Goal: Task Accomplishment & Management: Manage account settings

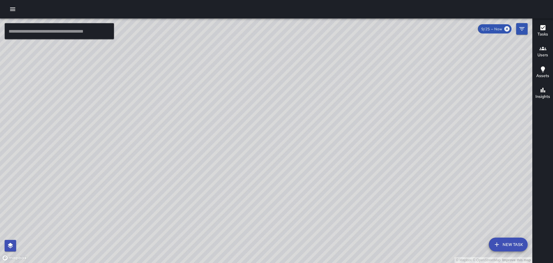
drag, startPoint x: 305, startPoint y: 153, endPoint x: 280, endPoint y: 211, distance: 63.7
click at [282, 215] on div "© Mapbox © OpenStreetMap Improve this map LG [PERSON_NAME] [STREET_ADDRESS][PER…" at bounding box center [266, 140] width 533 height 244
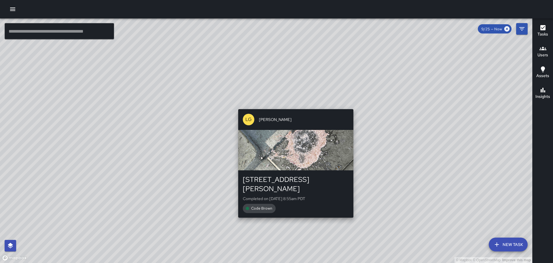
click at [378, 175] on div "© Mapbox © OpenStreetMap Improve this map LG [PERSON_NAME] [STREET_ADDRESS][PER…" at bounding box center [266, 140] width 533 height 244
click at [398, 177] on div "© Mapbox © OpenStreetMap Improve this map LG [PERSON_NAME] [STREET_ADDRESS][PER…" at bounding box center [266, 140] width 533 height 244
click at [366, 89] on div "© Mapbox © OpenStreetMap Improve this map LG [PERSON_NAME] [STREET_ADDRESS][PER…" at bounding box center [266, 140] width 533 height 244
click at [318, 93] on div "© Mapbox © OpenStreetMap Improve this map LG [PERSON_NAME] [STREET_ADDRESS][PER…" at bounding box center [266, 140] width 533 height 244
click at [323, 81] on div "© Mapbox © OpenStreetMap Improve this map LG [PERSON_NAME] [STREET_ADDRESS][PER…" at bounding box center [266, 140] width 533 height 244
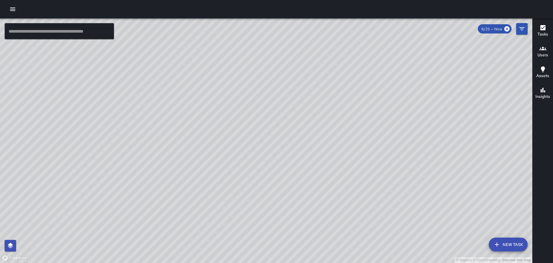
drag, startPoint x: 268, startPoint y: 112, endPoint x: 325, endPoint y: 159, distance: 74.1
click at [325, 159] on div "© Mapbox © OpenStreetMap Improve this map" at bounding box center [266, 140] width 533 height 244
drag, startPoint x: 210, startPoint y: 120, endPoint x: 319, endPoint y: 252, distance: 171.5
drag, startPoint x: 319, startPoint y: 252, endPoint x: 140, endPoint y: 193, distance: 188.7
click at [159, 213] on div "© Mapbox © OpenStreetMap Improve this map" at bounding box center [266, 140] width 533 height 244
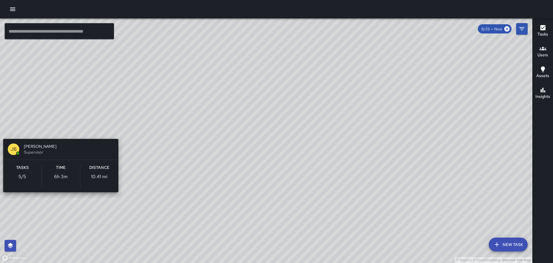
click at [27, 169] on h6 "Tasks" at bounding box center [22, 167] width 13 height 6
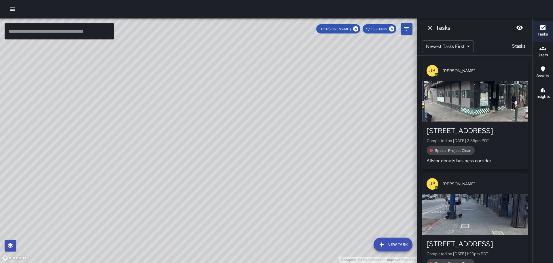
click at [543, 50] on icon "button" at bounding box center [543, 48] width 7 height 3
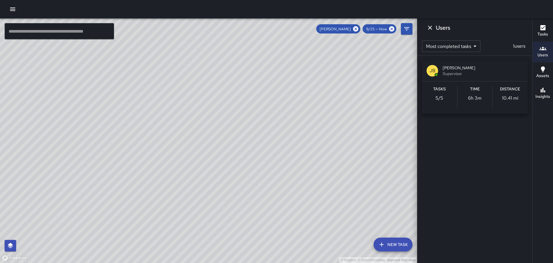
click at [545, 22] on button "Tasks" at bounding box center [543, 31] width 20 height 21
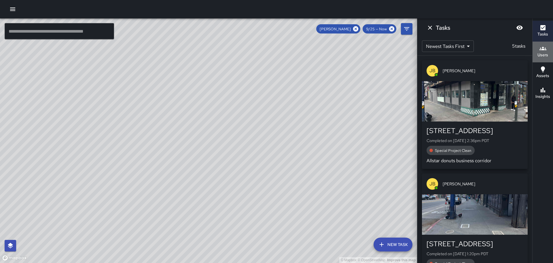
click at [543, 48] on icon "button" at bounding box center [543, 48] width 7 height 3
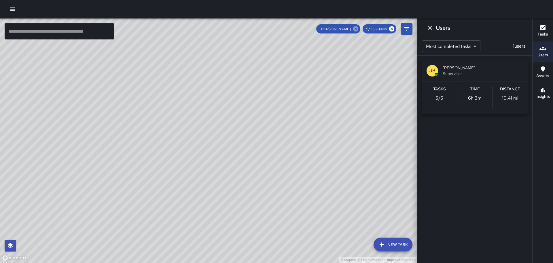
click at [358, 29] on icon at bounding box center [355, 28] width 5 height 5
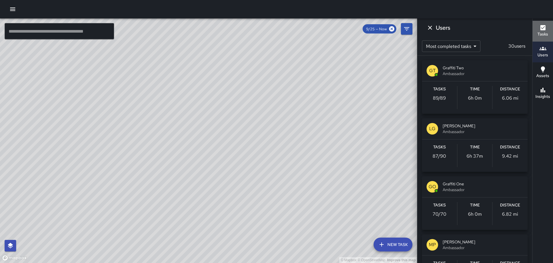
click at [545, 32] on h6 "Tasks" at bounding box center [543, 34] width 11 height 6
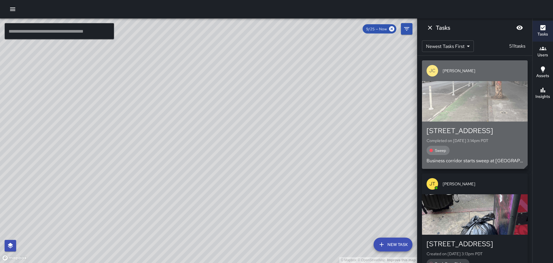
click at [432, 71] on p "JC" at bounding box center [432, 70] width 6 height 7
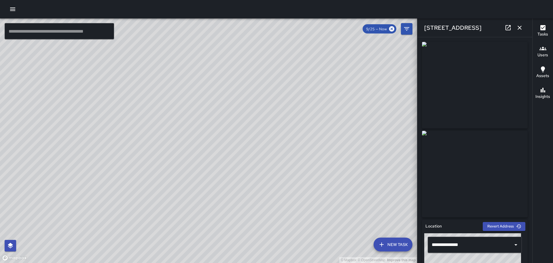
click at [518, 29] on icon "button" at bounding box center [519, 27] width 7 height 7
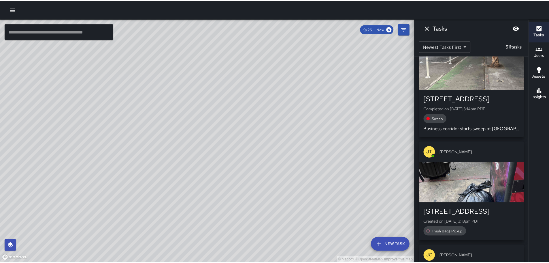
scroll to position [29, 0]
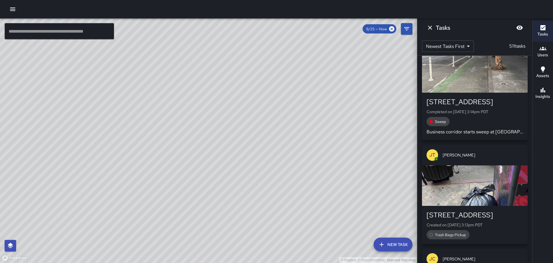
click at [12, 12] on icon "button" at bounding box center [12, 9] width 7 height 7
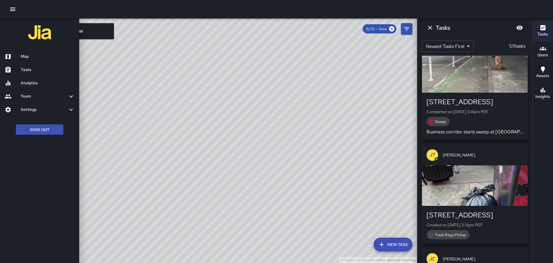
click at [31, 71] on h6 "Tasks" at bounding box center [48, 70] width 54 height 6
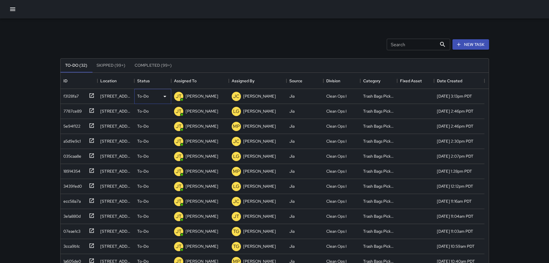
click at [146, 97] on p "To-Do" at bounding box center [143, 96] width 12 height 6
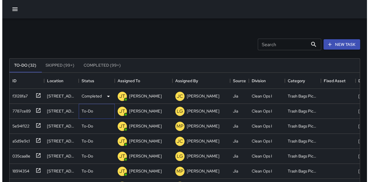
scroll to position [5, 5]
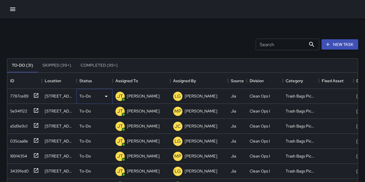
click at [90, 94] on p "To-Do" at bounding box center [85, 96] width 12 height 6
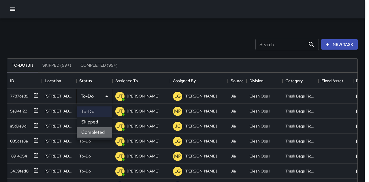
click at [99, 132] on li "Completed" at bounding box center [94, 132] width 35 height 10
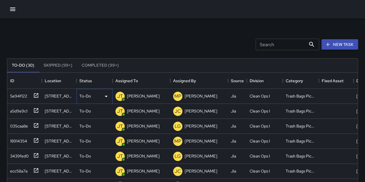
click at [92, 94] on div "To-Do" at bounding box center [94, 96] width 30 height 7
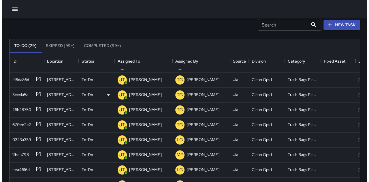
scroll to position [0, 0]
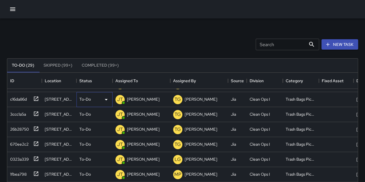
click at [90, 96] on div "To-Do" at bounding box center [94, 99] width 30 height 7
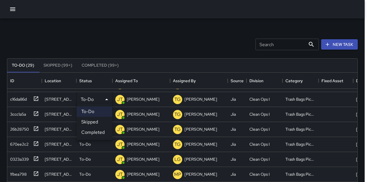
drag, startPoint x: 96, startPoint y: 131, endPoint x: 96, endPoint y: 97, distance: 33.7
click at [95, 125] on ul "To-Do Skipped Completed" at bounding box center [94, 122] width 35 height 36
click at [99, 130] on li "Completed" at bounding box center [94, 132] width 35 height 10
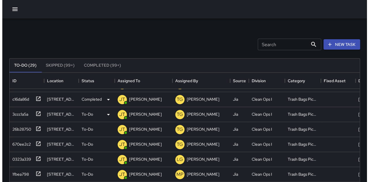
scroll to position [195, 0]
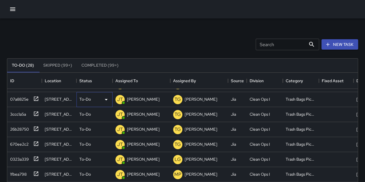
click at [91, 97] on div "To-Do" at bounding box center [94, 99] width 30 height 7
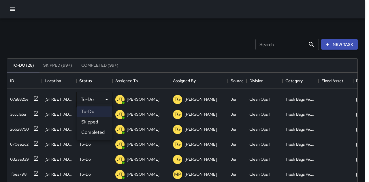
click at [97, 129] on li "Completed" at bounding box center [94, 132] width 35 height 10
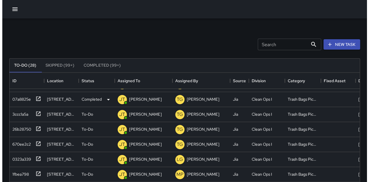
scroll to position [180, 0]
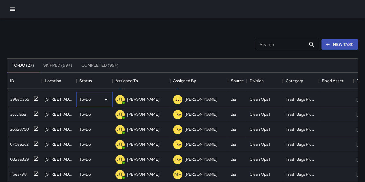
click at [95, 96] on div "To-Do" at bounding box center [94, 99] width 30 height 7
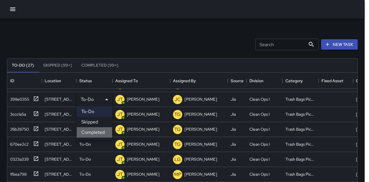
click at [98, 132] on li "Completed" at bounding box center [94, 132] width 35 height 10
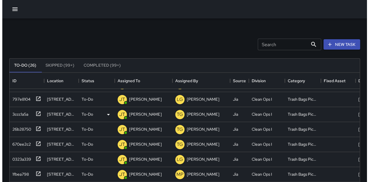
scroll to position [165, 0]
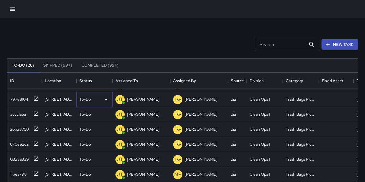
click at [92, 98] on div "To-Do" at bounding box center [94, 99] width 30 height 7
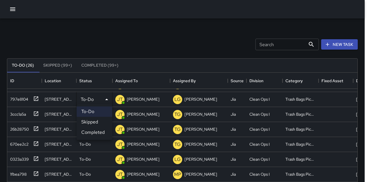
click at [94, 130] on li "Completed" at bounding box center [94, 132] width 35 height 10
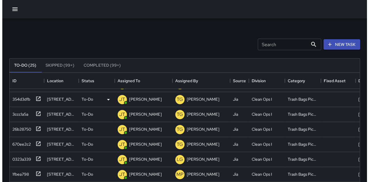
scroll to position [150, 0]
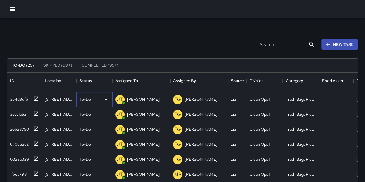
click at [92, 92] on div "To-Do" at bounding box center [94, 99] width 36 height 15
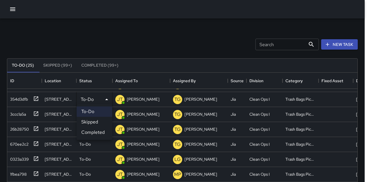
click at [90, 93] on div at bounding box center [184, 91] width 369 height 182
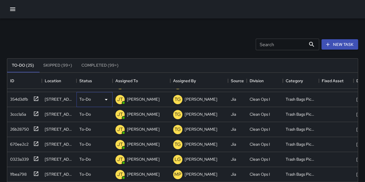
click at [88, 92] on div "To-Do" at bounding box center [94, 99] width 36 height 15
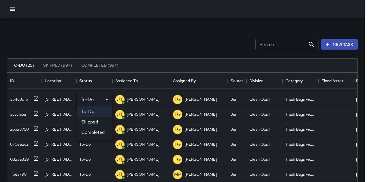
click at [97, 131] on li "Completed" at bounding box center [94, 132] width 35 height 10
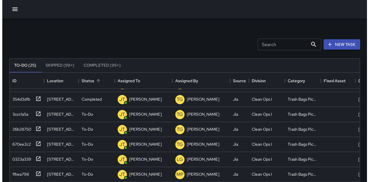
scroll to position [0, 0]
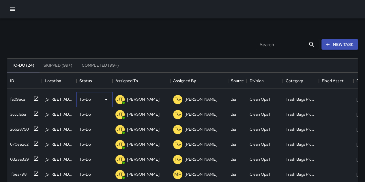
click at [90, 97] on p "To-Do" at bounding box center [85, 99] width 12 height 6
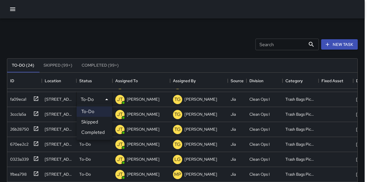
drag, startPoint x: 97, startPoint y: 133, endPoint x: 95, endPoint y: 121, distance: 12.1
click at [98, 133] on li "Completed" at bounding box center [94, 132] width 35 height 10
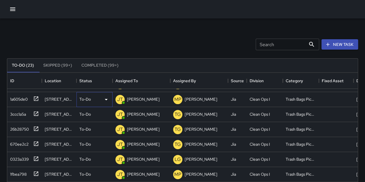
click at [93, 92] on div "To-Do" at bounding box center [94, 99] width 36 height 15
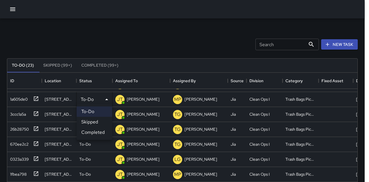
click at [99, 133] on li "Completed" at bounding box center [94, 132] width 35 height 10
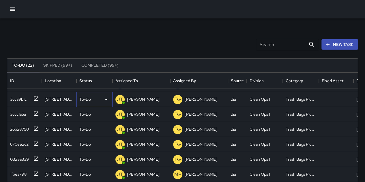
click at [89, 99] on p "To-Do" at bounding box center [85, 99] width 12 height 6
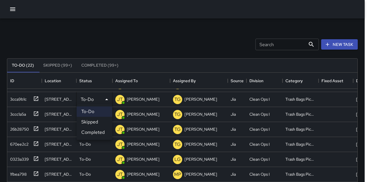
click at [99, 131] on li "Completed" at bounding box center [94, 132] width 35 height 10
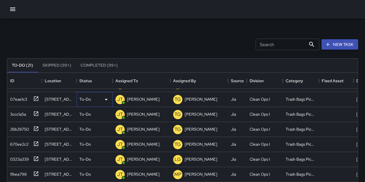
click at [96, 96] on div "To-Do" at bounding box center [94, 99] width 30 height 7
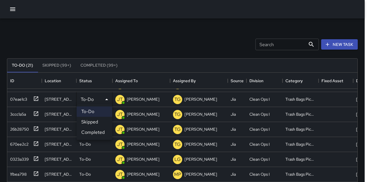
click at [99, 131] on li "Completed" at bounding box center [94, 132] width 35 height 10
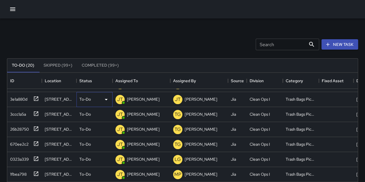
click at [95, 96] on div "To-Do" at bounding box center [94, 99] width 30 height 7
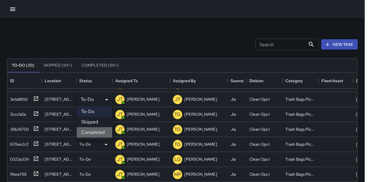
click at [100, 135] on li "Completed" at bounding box center [94, 132] width 35 height 10
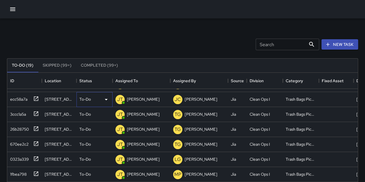
click at [90, 96] on p "To-Do" at bounding box center [85, 99] width 12 height 6
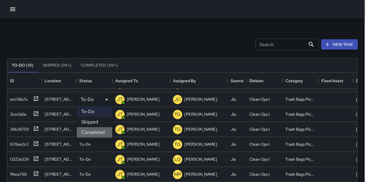
click at [96, 129] on li "Completed" at bounding box center [94, 132] width 35 height 10
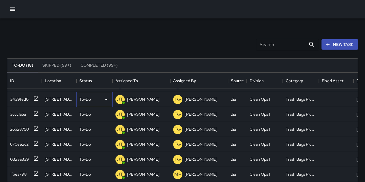
click at [94, 97] on div "To-Do" at bounding box center [94, 99] width 30 height 7
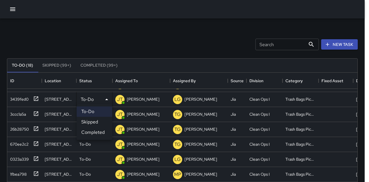
click at [101, 129] on li "Completed" at bounding box center [94, 132] width 35 height 10
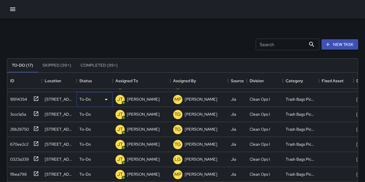
click at [98, 96] on div "To-Do" at bounding box center [94, 99] width 30 height 7
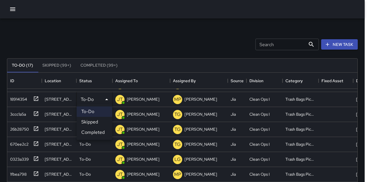
click at [102, 129] on li "Completed" at bounding box center [94, 132] width 35 height 10
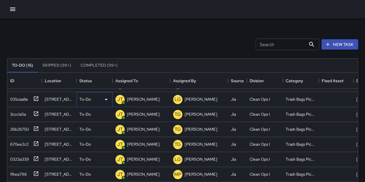
click at [93, 96] on div "To-Do" at bounding box center [94, 99] width 30 height 7
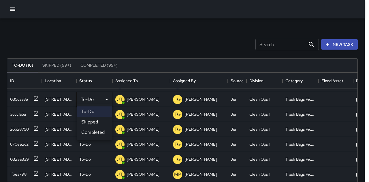
click at [100, 129] on li "Completed" at bounding box center [94, 132] width 35 height 10
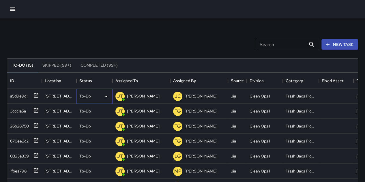
click at [96, 93] on div "To-Do" at bounding box center [94, 96] width 30 height 7
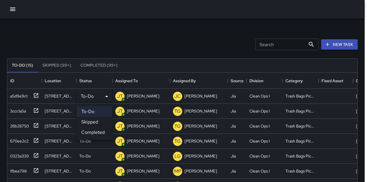
click at [98, 131] on li "Completed" at bounding box center [94, 132] width 35 height 10
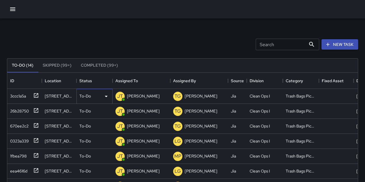
click at [96, 96] on div "To-Do" at bounding box center [94, 96] width 30 height 7
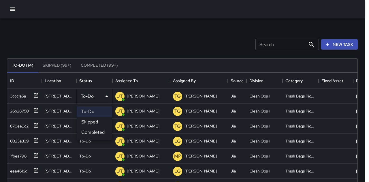
click at [95, 131] on li "Completed" at bounding box center [94, 132] width 35 height 10
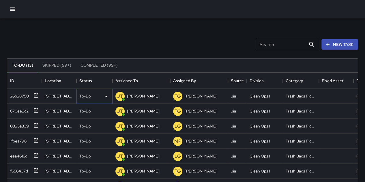
click at [94, 96] on div "To-Do" at bounding box center [94, 96] width 30 height 7
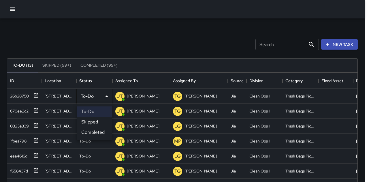
click at [101, 132] on li "Completed" at bounding box center [94, 132] width 35 height 10
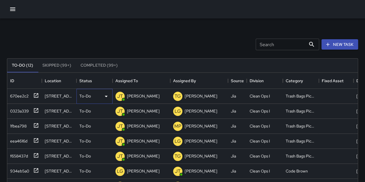
click at [90, 90] on div "To-Do" at bounding box center [94, 96] width 36 height 15
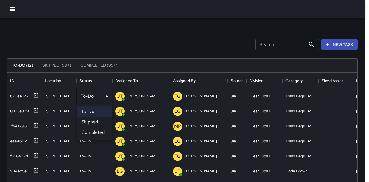
click at [96, 128] on li "Completed" at bounding box center [94, 132] width 35 height 10
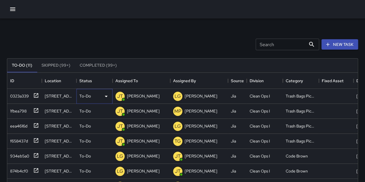
click at [86, 91] on div "To-Do" at bounding box center [94, 96] width 36 height 15
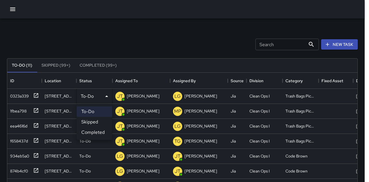
click at [93, 132] on li "Completed" at bounding box center [94, 132] width 35 height 10
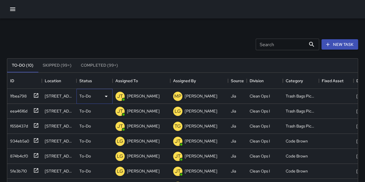
click at [89, 97] on p "To-Do" at bounding box center [85, 96] width 12 height 6
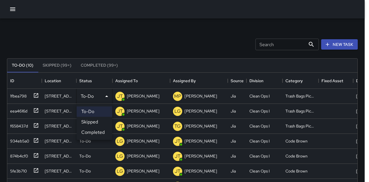
click at [93, 129] on li "Completed" at bounding box center [94, 132] width 35 height 10
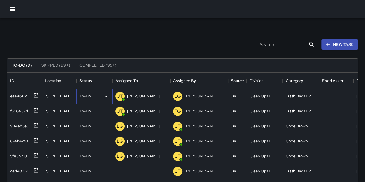
click at [91, 96] on div "To-Do" at bounding box center [94, 96] width 30 height 7
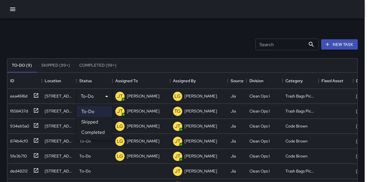
click at [95, 132] on li "Completed" at bounding box center [94, 132] width 35 height 10
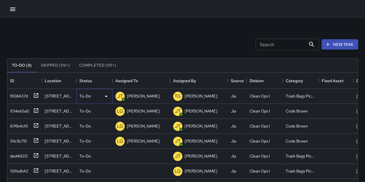
click at [94, 98] on div "To-Do" at bounding box center [94, 96] width 30 height 7
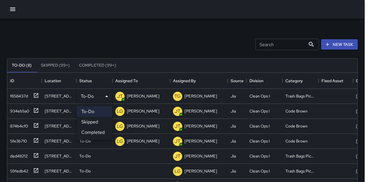
click at [95, 132] on li "Completed" at bounding box center [94, 132] width 35 height 10
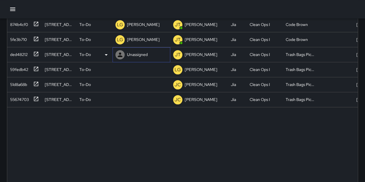
click at [135, 53] on p "Unassigned" at bounding box center [137, 55] width 21 height 6
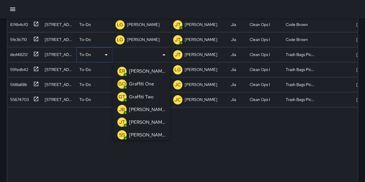
click at [88, 54] on p "To-Do" at bounding box center [85, 55] width 12 height 6
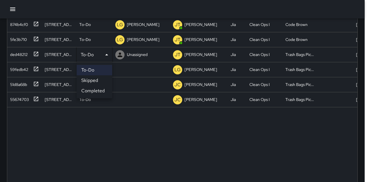
click at [99, 91] on li "Completed" at bounding box center [94, 91] width 35 height 10
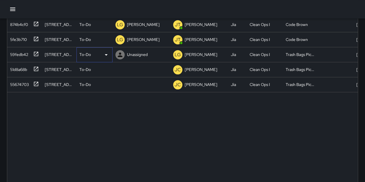
click at [86, 56] on p "To-Do" at bounding box center [85, 55] width 12 height 6
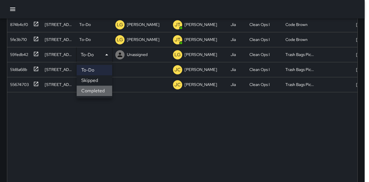
drag, startPoint x: 91, startPoint y: 87, endPoint x: 89, endPoint y: 83, distance: 5.2
click at [91, 87] on li "Completed" at bounding box center [94, 91] width 35 height 10
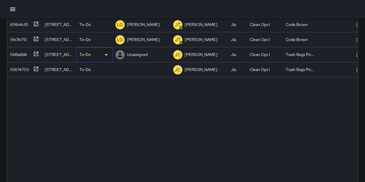
click at [89, 57] on p "To-Do" at bounding box center [85, 55] width 12 height 6
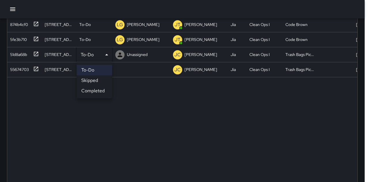
click at [99, 87] on li "Completed" at bounding box center [94, 91] width 35 height 10
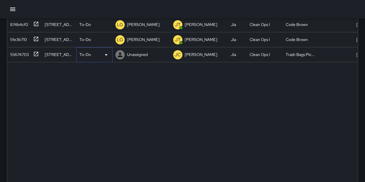
click at [90, 56] on p "To-Do" at bounding box center [85, 55] width 12 height 6
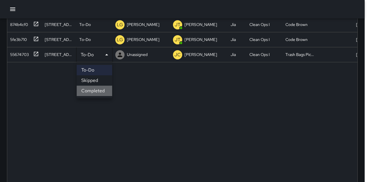
click at [102, 90] on li "Completed" at bounding box center [94, 91] width 35 height 10
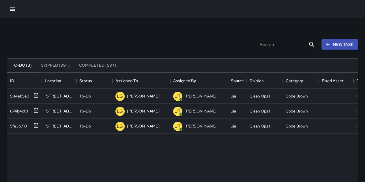
click at [14, 14] on button "button" at bounding box center [13, 9] width 12 height 12
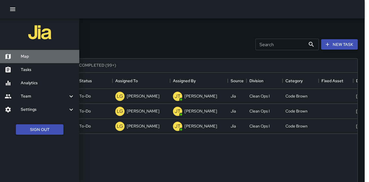
click at [28, 57] on h6 "Map" at bounding box center [48, 56] width 54 height 6
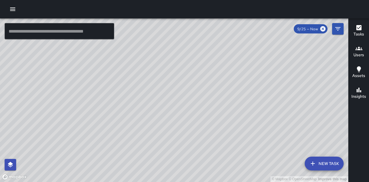
drag, startPoint x: 249, startPoint y: 96, endPoint x: 236, endPoint y: 120, distance: 27.0
drag, startPoint x: 236, startPoint y: 120, endPoint x: 198, endPoint y: 170, distance: 62.9
click at [198, 170] on div "© Mapbox © OpenStreetMap Improve this map" at bounding box center [174, 99] width 348 height 163
drag, startPoint x: 190, startPoint y: 166, endPoint x: 196, endPoint y: 120, distance: 46.8
click at [196, 120] on div "© Mapbox © OpenStreetMap Improve this map" at bounding box center [174, 99] width 348 height 163
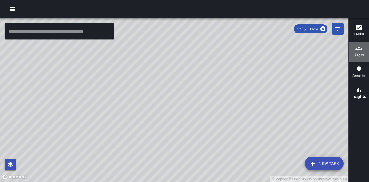
click at [360, 50] on icon "button" at bounding box center [358, 48] width 7 height 3
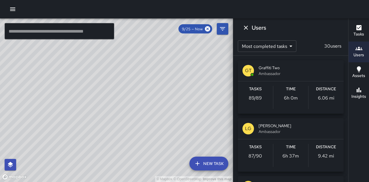
click at [16, 7] on button "button" at bounding box center [13, 9] width 12 height 12
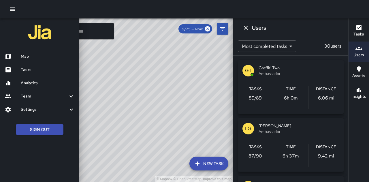
click at [33, 96] on h6 "Team" at bounding box center [44, 96] width 47 height 6
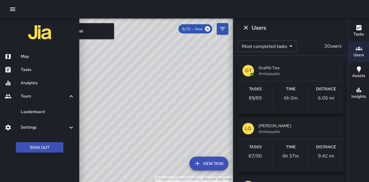
click at [39, 126] on h6 "Settings" at bounding box center [44, 127] width 47 height 6
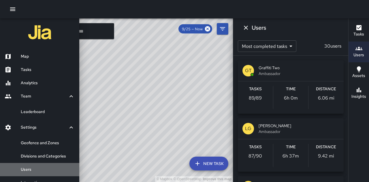
click at [48, 168] on h6 "Users" at bounding box center [48, 169] width 54 height 6
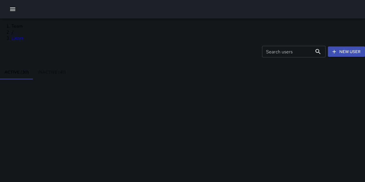
scroll to position [159, 0]
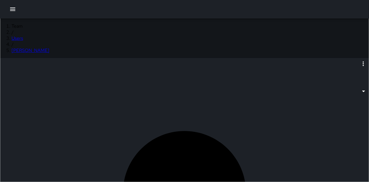
click at [360, 60] on icon "button" at bounding box center [363, 63] width 7 height 7
click at [103, 33] on div at bounding box center [184, 91] width 369 height 182
click at [137, 34] on nav "Team / Users / [PERSON_NAME]" at bounding box center [184, 38] width 369 height 30
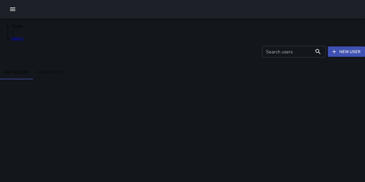
scroll to position [144, 0]
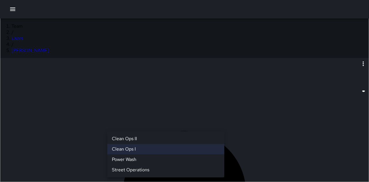
click at [316, 129] on div at bounding box center [184, 91] width 369 height 182
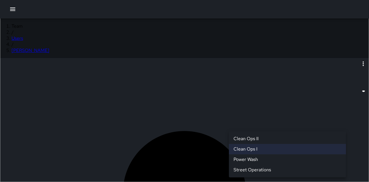
click at [310, 149] on li "Clean Ops I" at bounding box center [287, 149] width 117 height 10
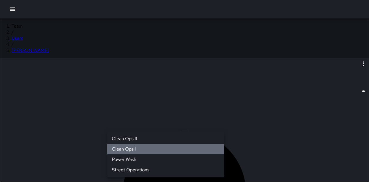
click at [162, 150] on li "Clean Ops I" at bounding box center [165, 149] width 117 height 10
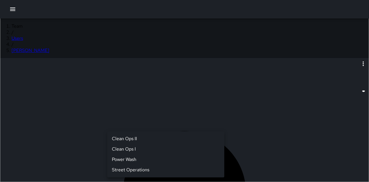
click at [286, 160] on div at bounding box center [184, 91] width 369 height 182
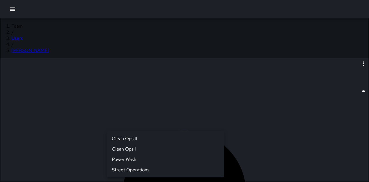
click at [160, 147] on li "Clean Ops I" at bounding box center [165, 149] width 117 height 10
type input "**********"
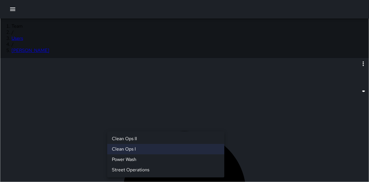
click at [266, 161] on div at bounding box center [184, 91] width 369 height 182
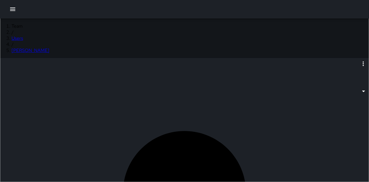
click at [13, 9] on icon "button" at bounding box center [12, 8] width 5 height 3
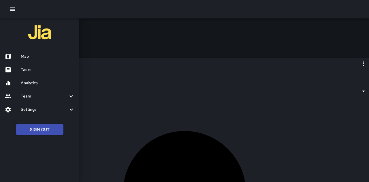
click at [23, 51] on div "Map" at bounding box center [39, 56] width 79 height 13
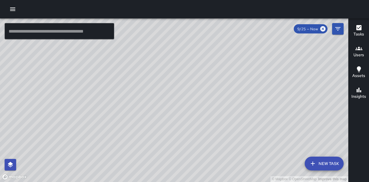
drag, startPoint x: 280, startPoint y: 135, endPoint x: 267, endPoint y: 154, distance: 23.0
drag, startPoint x: 267, startPoint y: 154, endPoint x: 170, endPoint y: 127, distance: 100.2
click at [170, 134] on div "© Mapbox © OpenStreetMap Improve this map" at bounding box center [174, 99] width 348 height 163
drag, startPoint x: 169, startPoint y: 125, endPoint x: 169, endPoint y: 87, distance: 38.3
click at [169, 87] on div "© Mapbox © OpenStreetMap Improve this map" at bounding box center [174, 99] width 348 height 163
